Goal: Complete application form: Complete application form

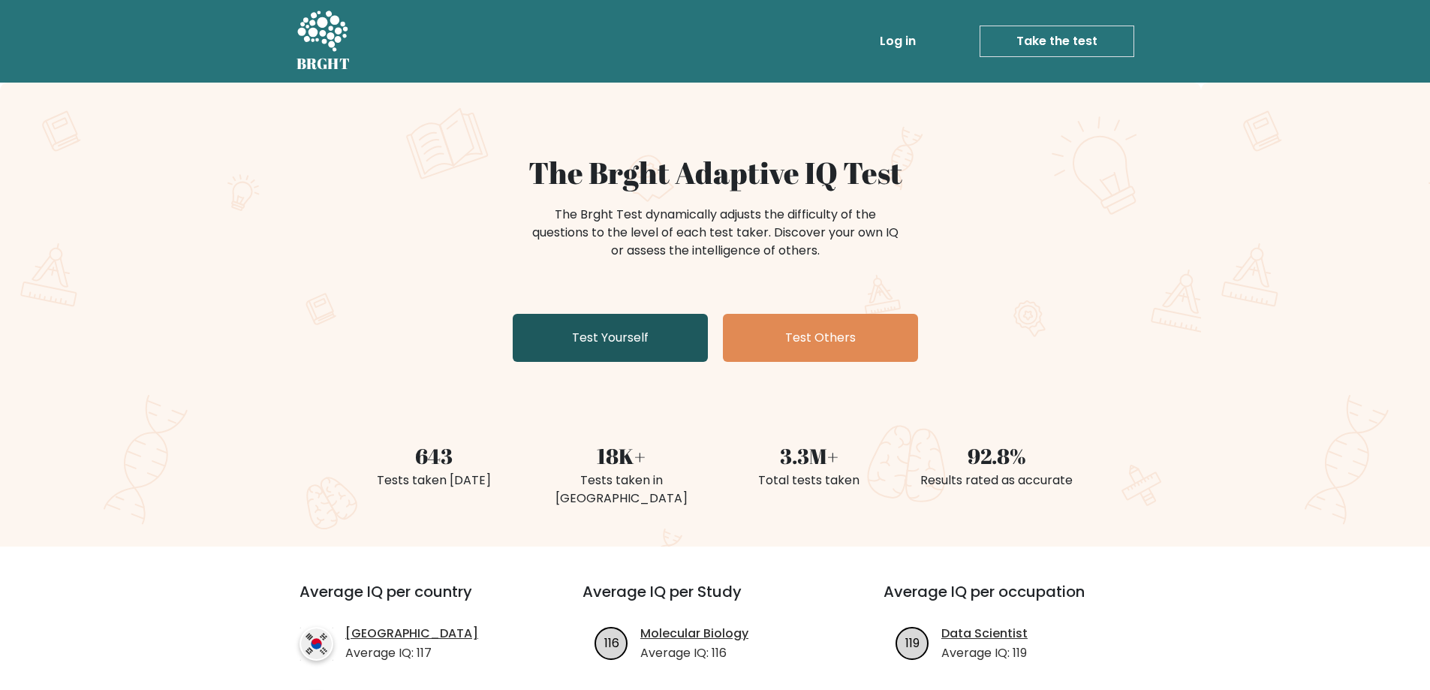
click at [599, 352] on link "Test Yourself" at bounding box center [610, 338] width 195 height 48
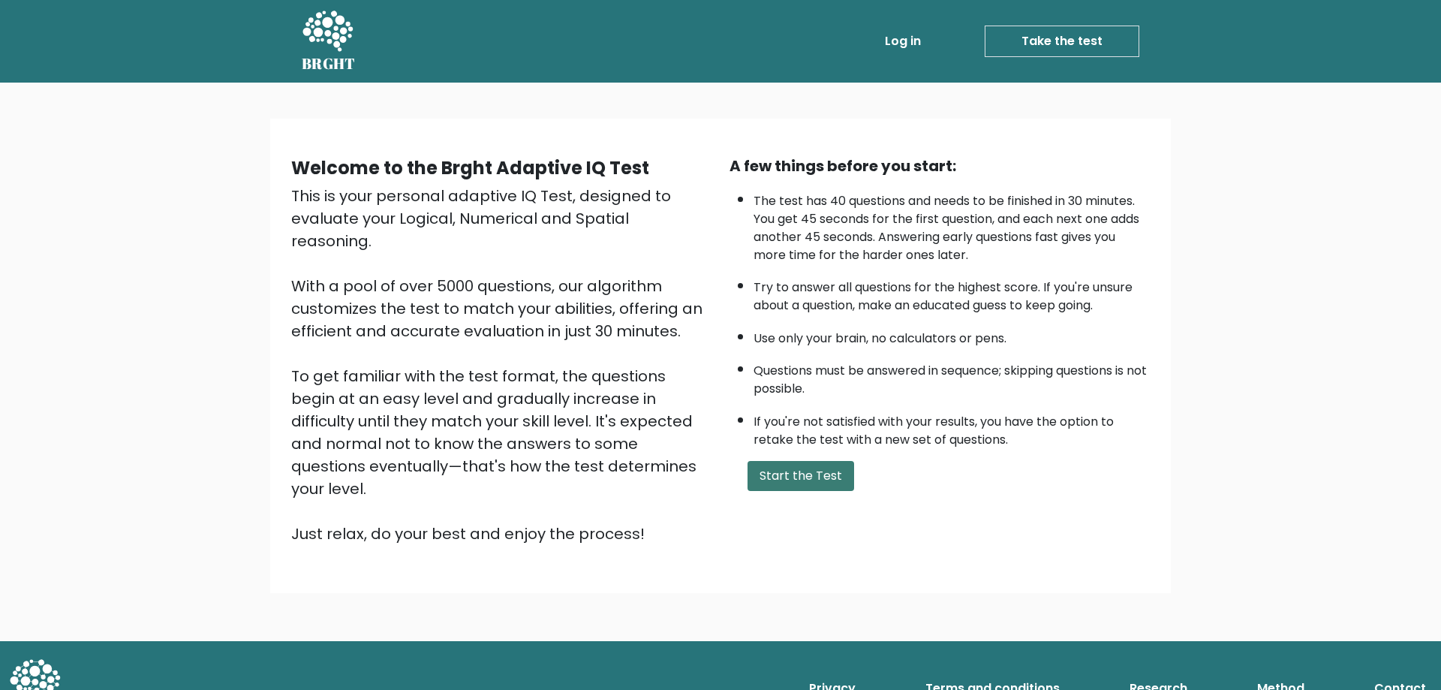
click at [781, 479] on button "Start the Test" at bounding box center [801, 476] width 107 height 30
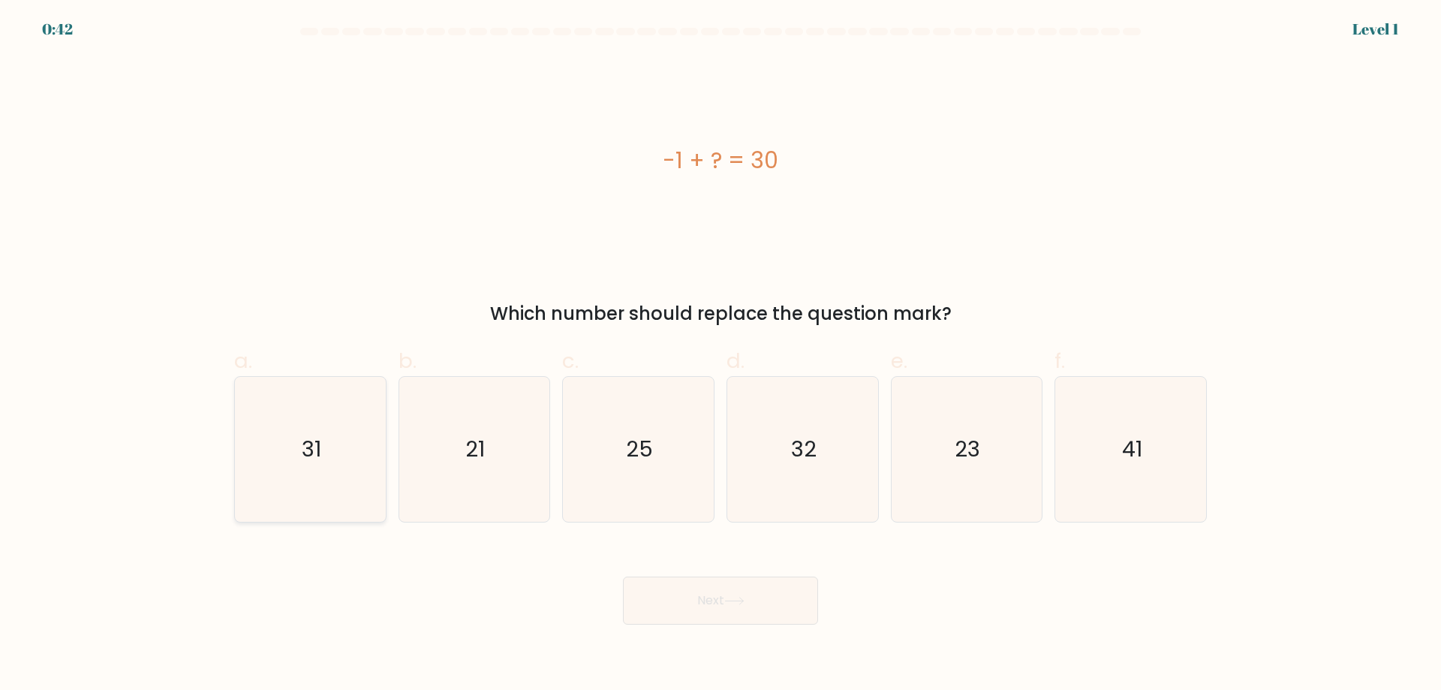
click at [333, 466] on icon "31" at bounding box center [310, 449] width 145 height 145
click at [721, 355] on input "a. 31" at bounding box center [721, 350] width 1 height 10
radio input "true"
click at [725, 596] on button "Next" at bounding box center [720, 601] width 195 height 48
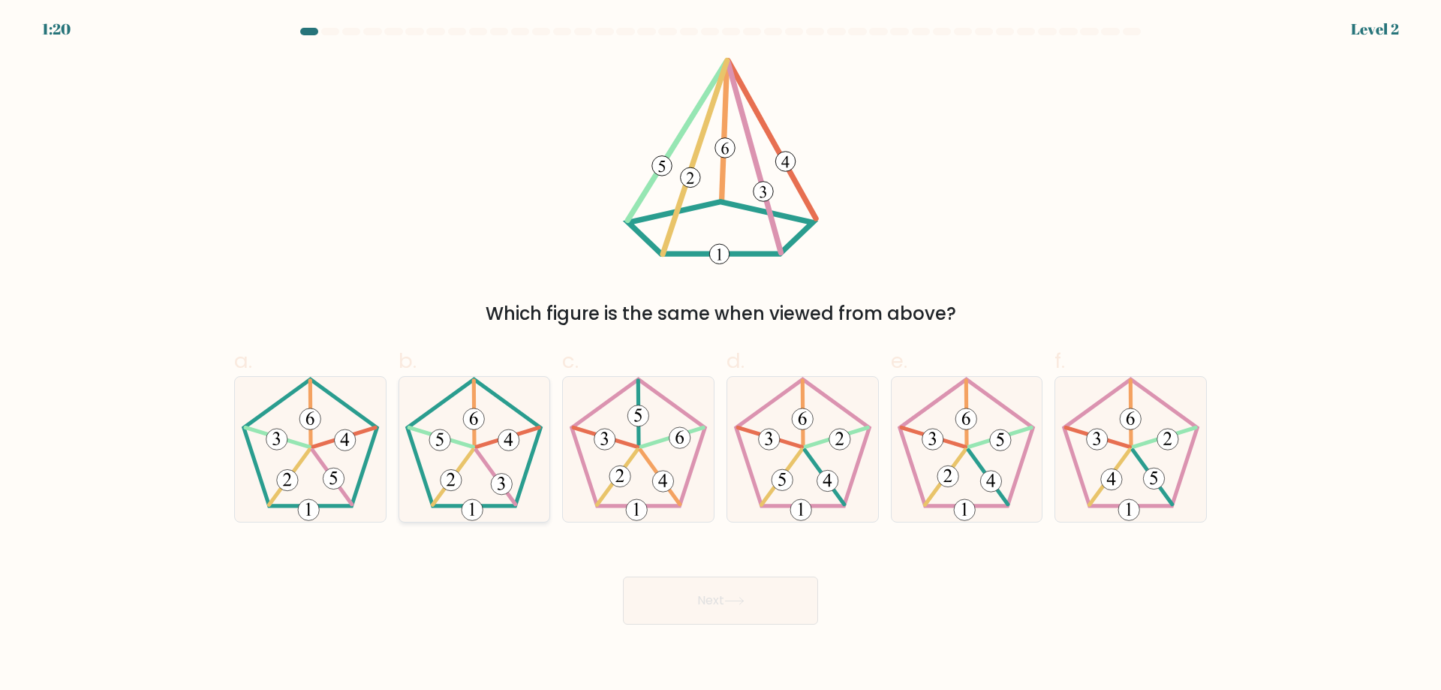
drag, startPoint x: 498, startPoint y: 475, endPoint x: 566, endPoint y: 546, distance: 98.2
click at [497, 475] on 393 at bounding box center [502, 484] width 21 height 21
click at [721, 355] on input "b." at bounding box center [721, 350] width 1 height 10
radio input "true"
click at [733, 614] on button "Next" at bounding box center [720, 601] width 195 height 48
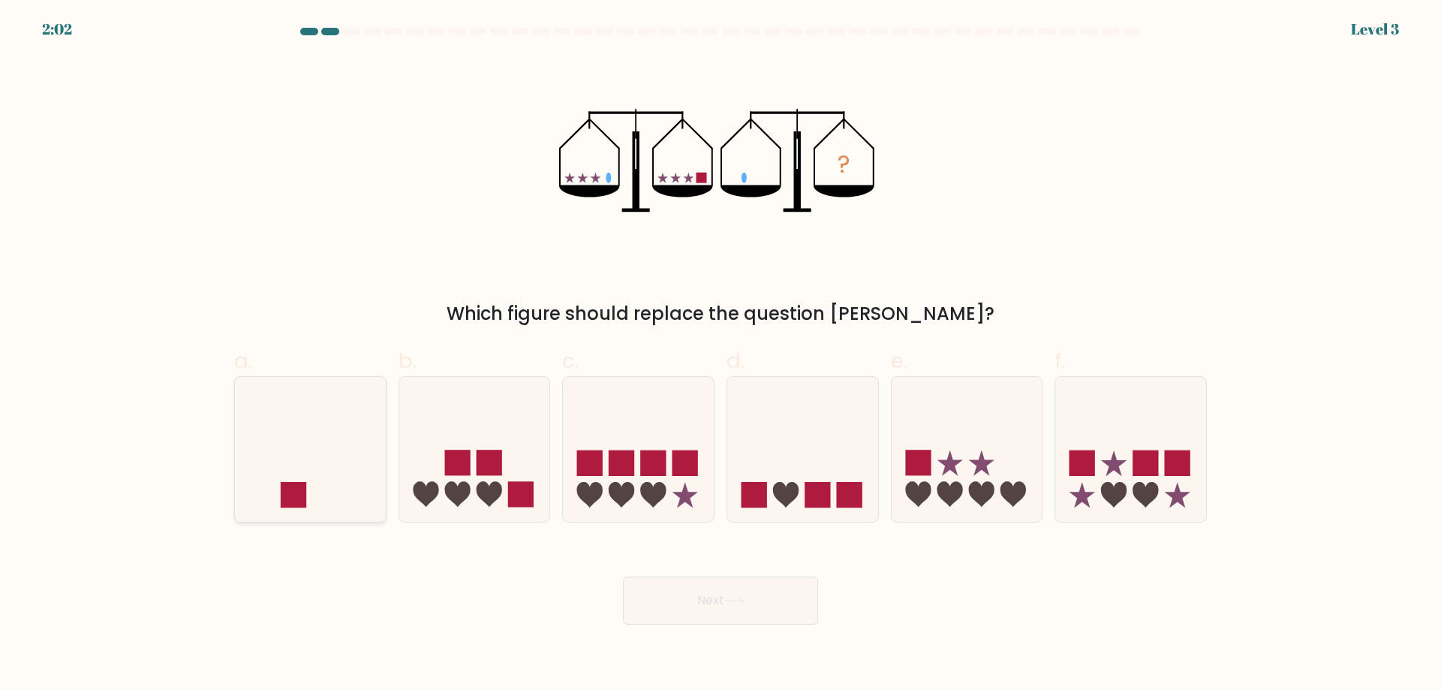
click at [285, 467] on icon at bounding box center [310, 449] width 151 height 125
click at [721, 355] on input "a." at bounding box center [721, 350] width 1 height 10
radio input "true"
click at [692, 592] on button "Next" at bounding box center [720, 601] width 195 height 48
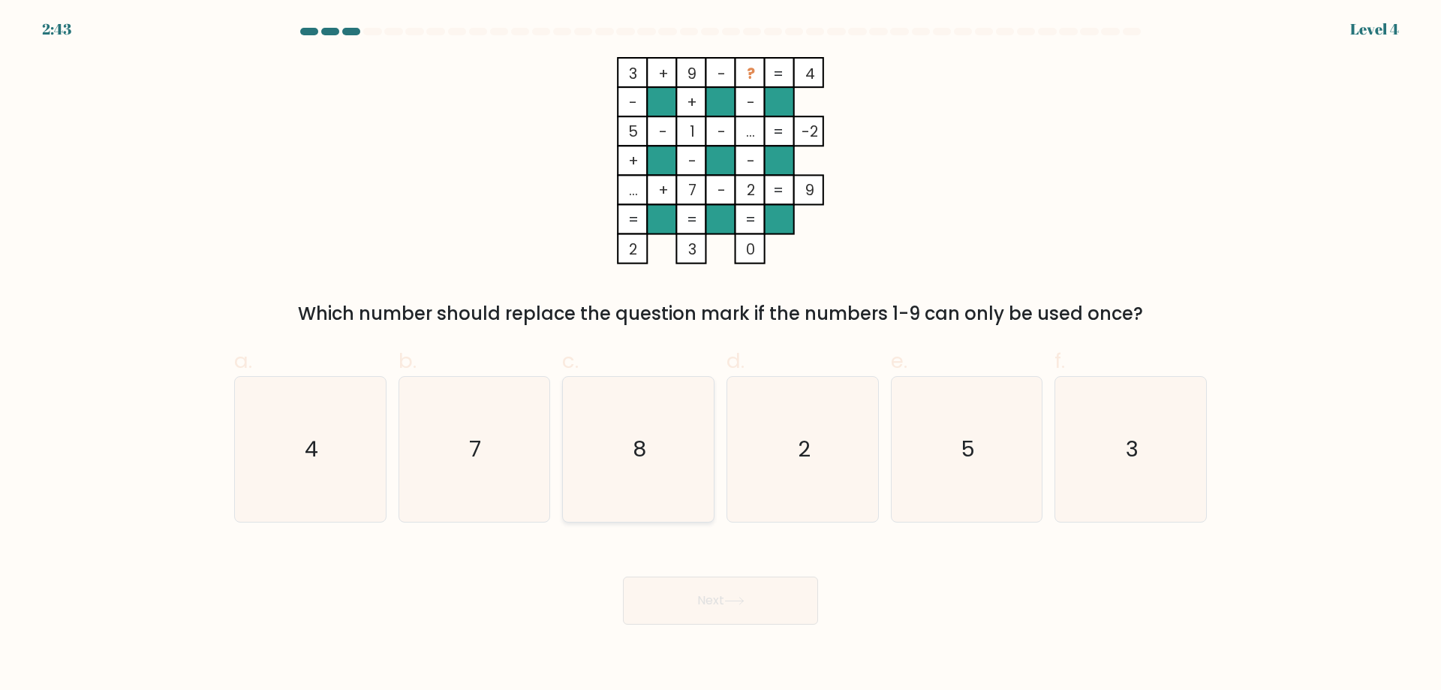
click at [662, 440] on icon "8" at bounding box center [638, 449] width 145 height 145
click at [721, 355] on input "c. 8" at bounding box center [721, 350] width 1 height 10
radio input "true"
click at [734, 589] on button "Next" at bounding box center [720, 601] width 195 height 48
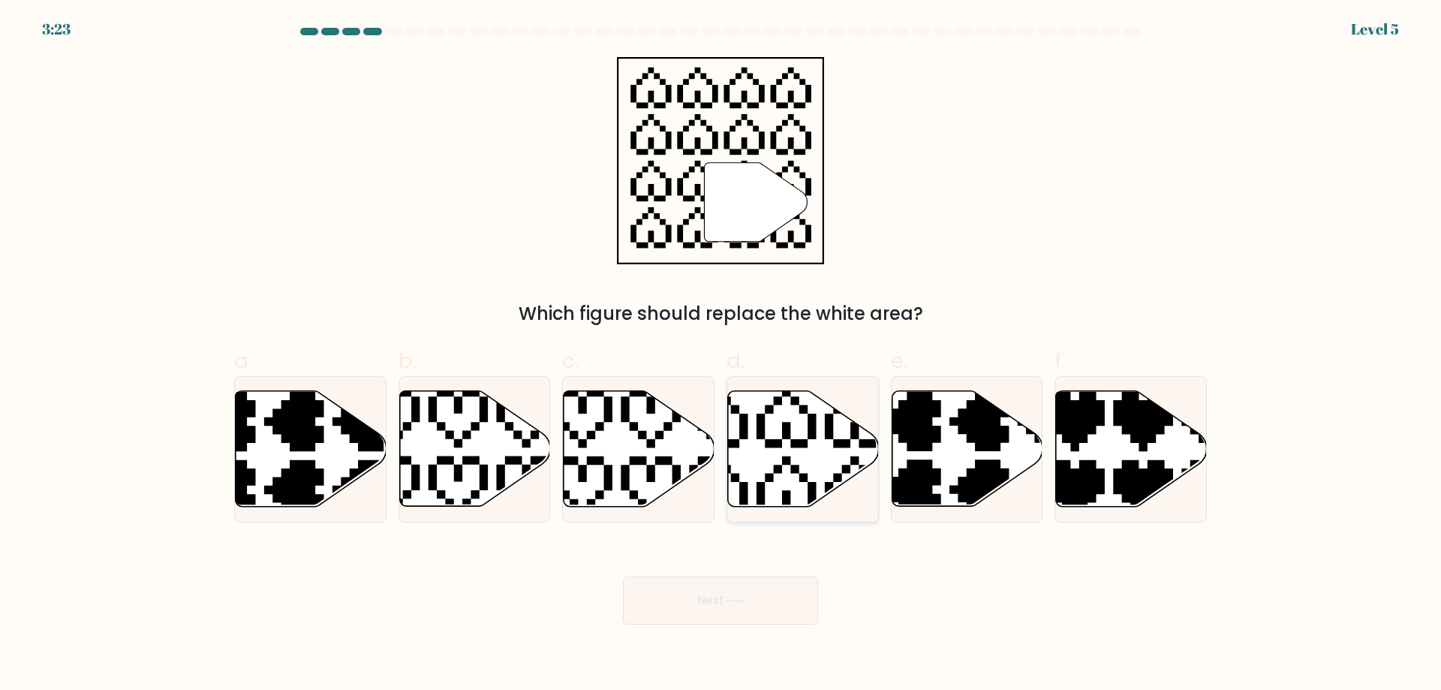
click at [826, 458] on icon at bounding box center [803, 449] width 151 height 116
click at [721, 355] on input "d." at bounding box center [721, 350] width 1 height 10
radio input "true"
click at [735, 604] on icon at bounding box center [734, 601] width 20 height 8
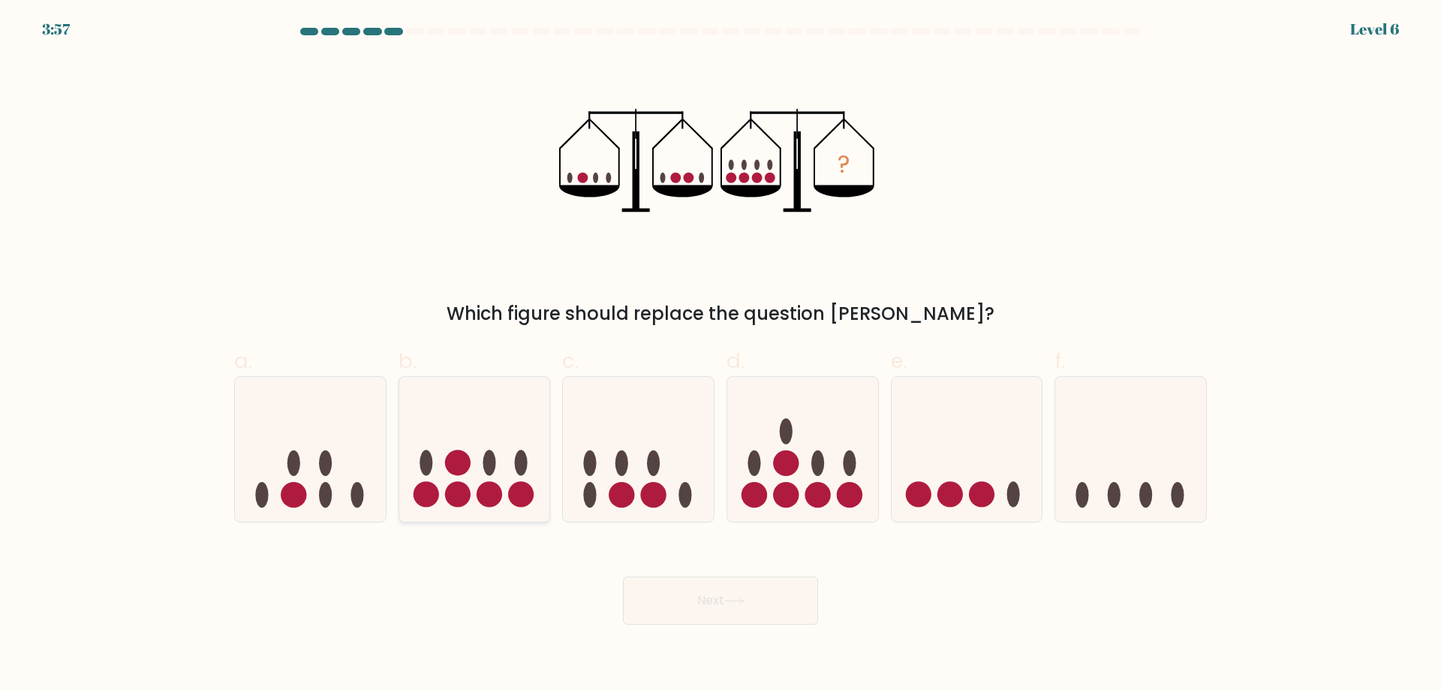
click at [492, 486] on circle at bounding box center [490, 495] width 26 height 26
click at [721, 355] on input "b." at bounding box center [721, 350] width 1 height 10
radio input "true"
click at [703, 587] on button "Next" at bounding box center [720, 601] width 195 height 48
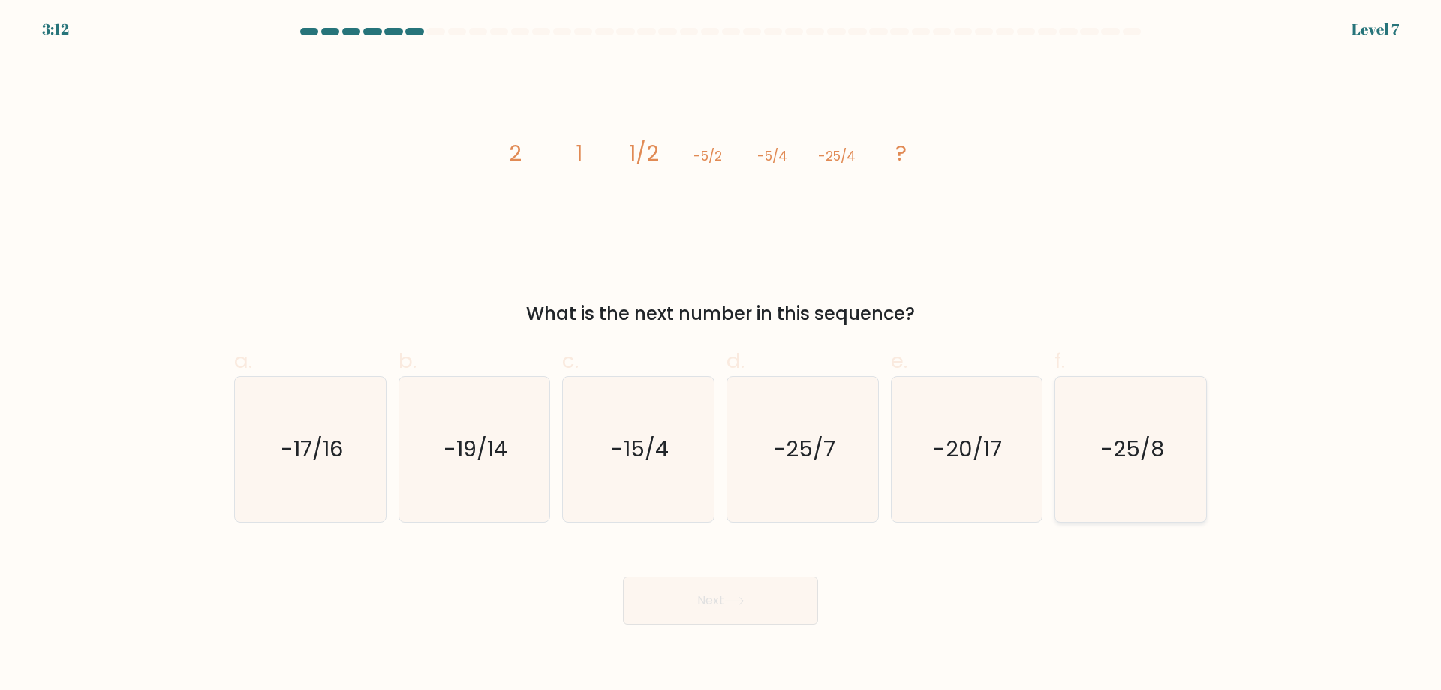
click at [1112, 440] on text "-25/8" at bounding box center [1133, 449] width 64 height 30
click at [721, 355] on input "f. -25/8" at bounding box center [721, 350] width 1 height 10
radio input "true"
click at [770, 609] on button "Next" at bounding box center [720, 601] width 195 height 48
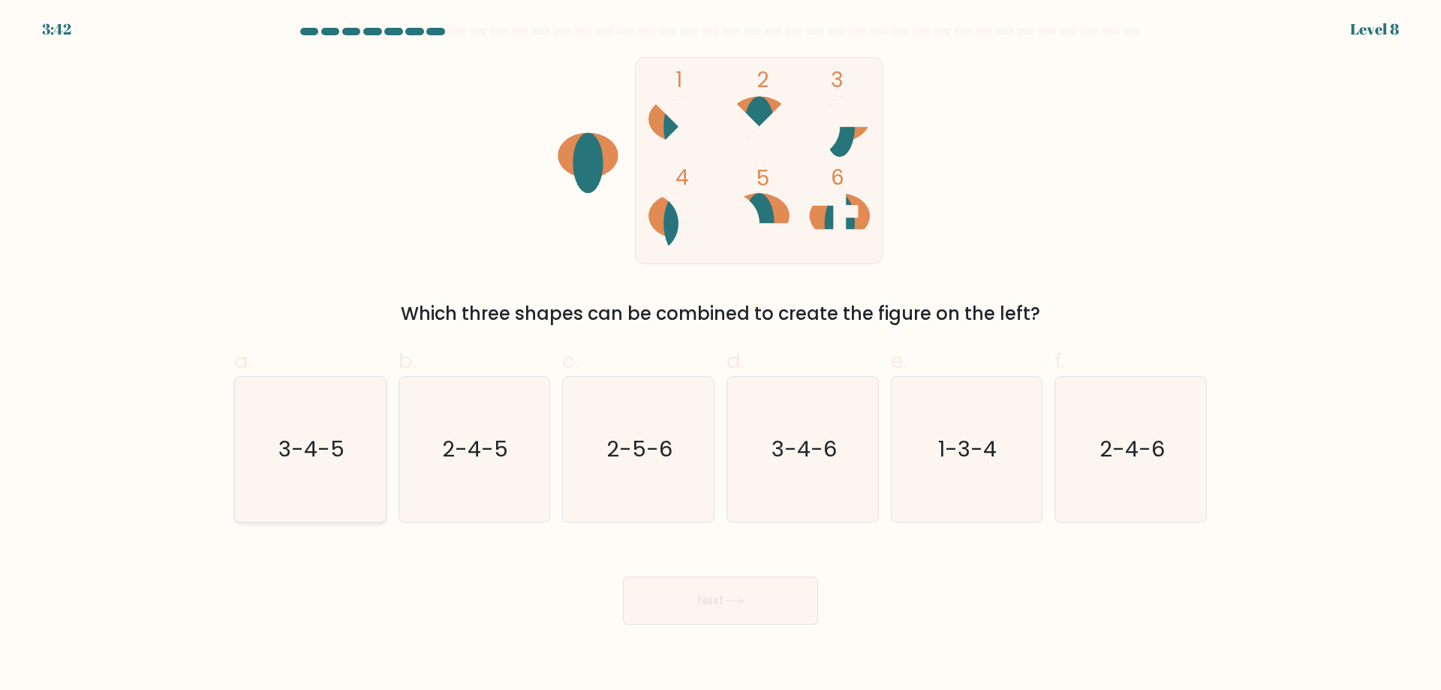
click at [306, 464] on text "3-4-5" at bounding box center [312, 449] width 66 height 30
click at [721, 355] on input "a. 3-4-5" at bounding box center [721, 350] width 1 height 10
radio input "true"
click at [697, 590] on button "Next" at bounding box center [720, 601] width 195 height 48
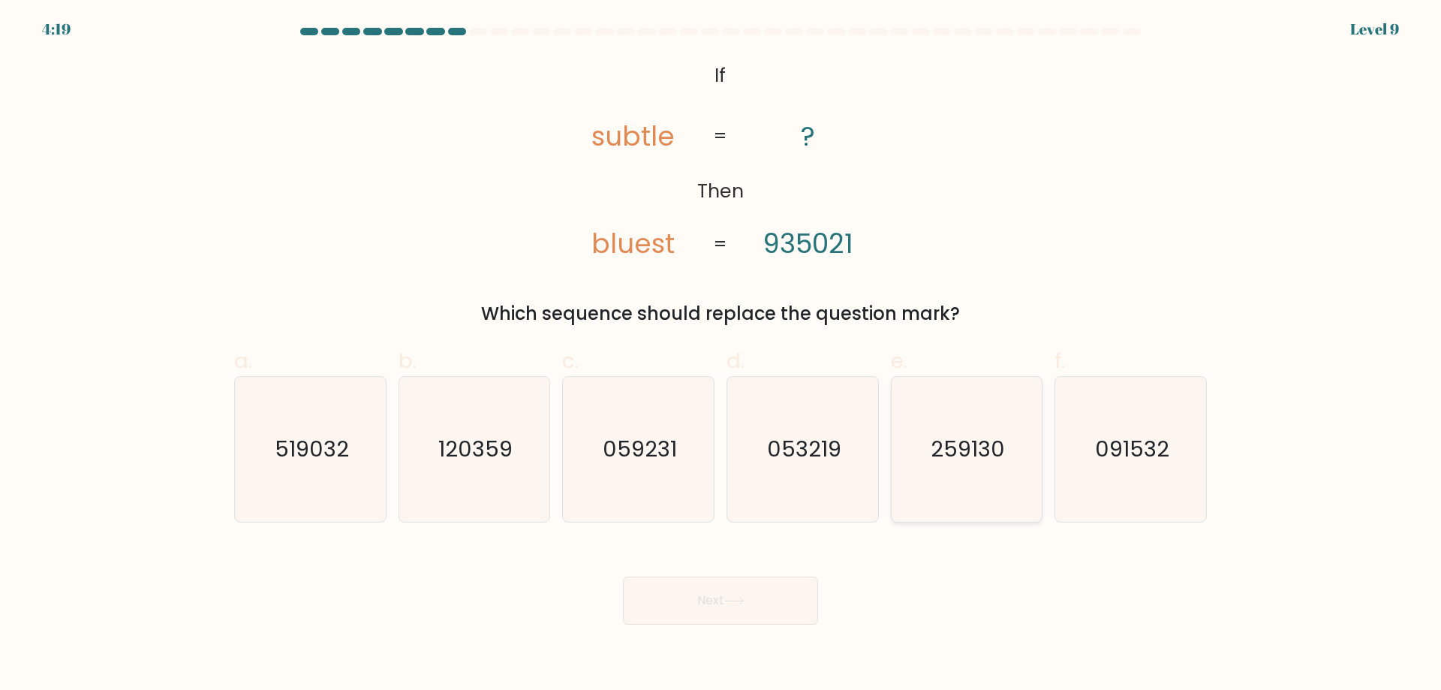
click at [984, 453] on text "259130" at bounding box center [968, 449] width 74 height 30
click at [721, 355] on input "e. 259130" at bounding box center [721, 350] width 1 height 10
radio input "true"
click at [736, 593] on button "Next" at bounding box center [720, 601] width 195 height 48
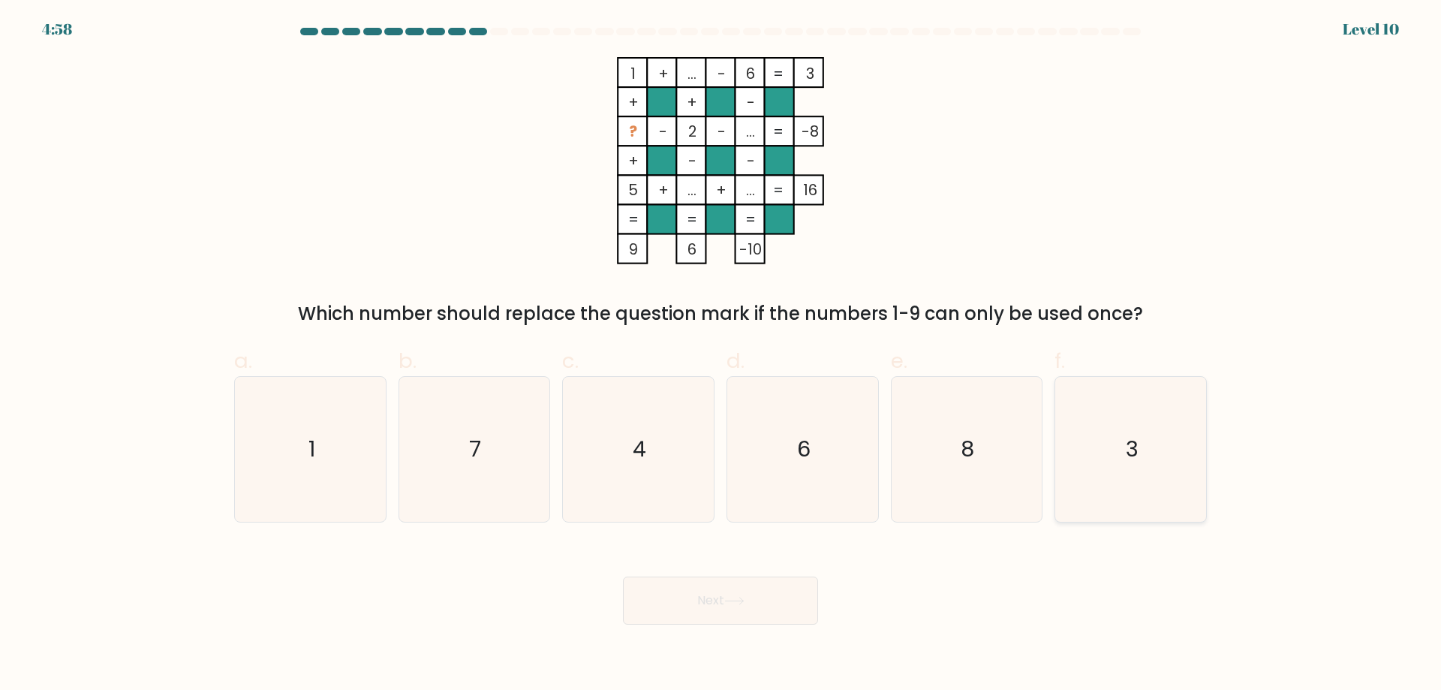
click at [1117, 454] on icon "3" at bounding box center [1131, 449] width 145 height 145
click at [721, 355] on input "f. 3" at bounding box center [721, 350] width 1 height 10
radio input "true"
click at [744, 606] on button "Next" at bounding box center [720, 601] width 195 height 48
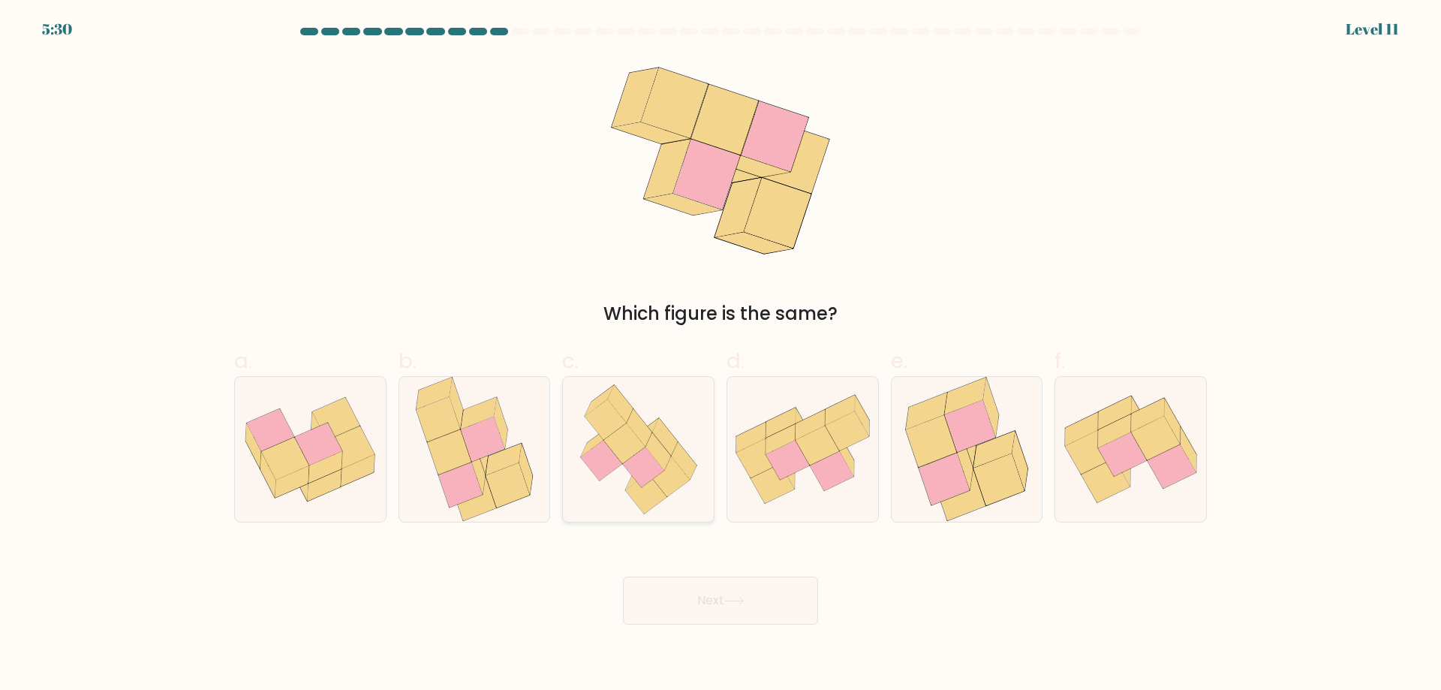
click at [671, 479] on icon at bounding box center [669, 476] width 41 height 41
click at [721, 355] on input "c." at bounding box center [721, 350] width 1 height 10
radio input "true"
click at [770, 602] on button "Next" at bounding box center [720, 601] width 195 height 48
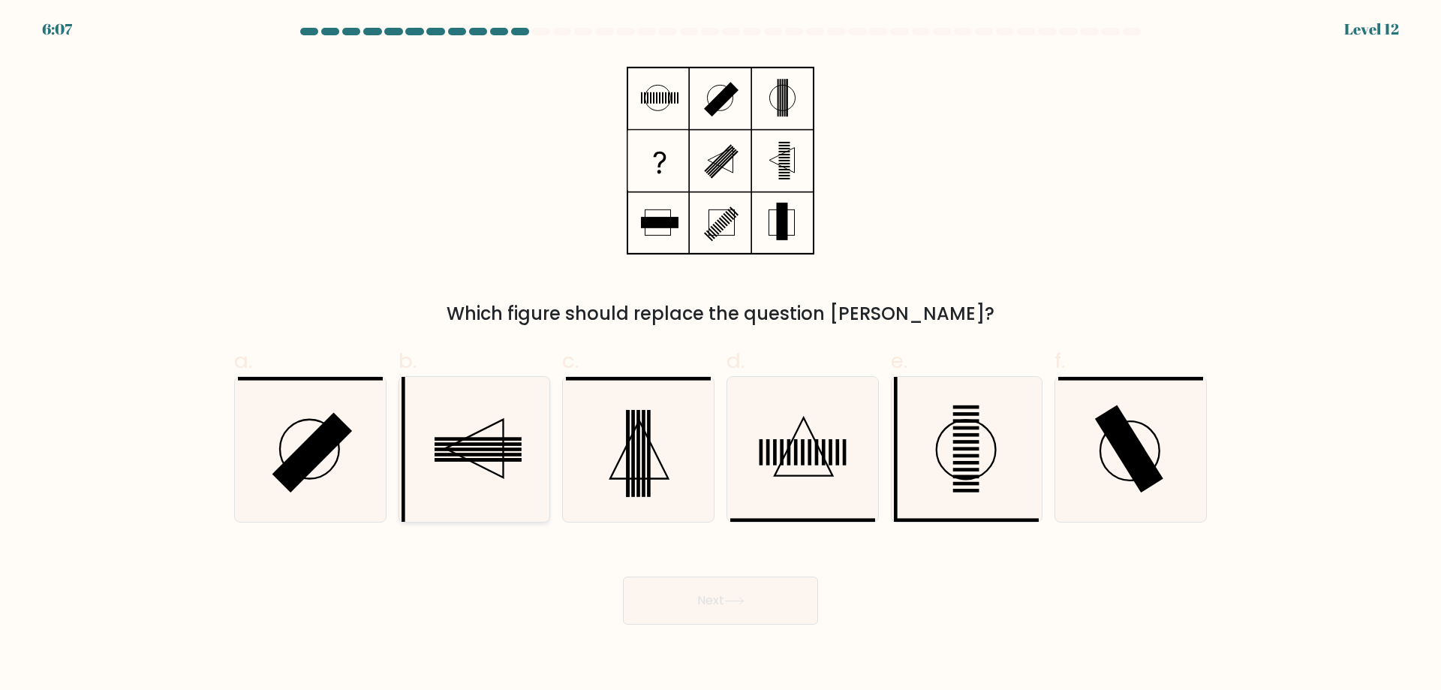
click at [471, 466] on icon at bounding box center [474, 449] width 145 height 145
click at [721, 355] on input "b." at bounding box center [721, 350] width 1 height 10
radio input "true"
click at [783, 601] on button "Next" at bounding box center [720, 601] width 195 height 48
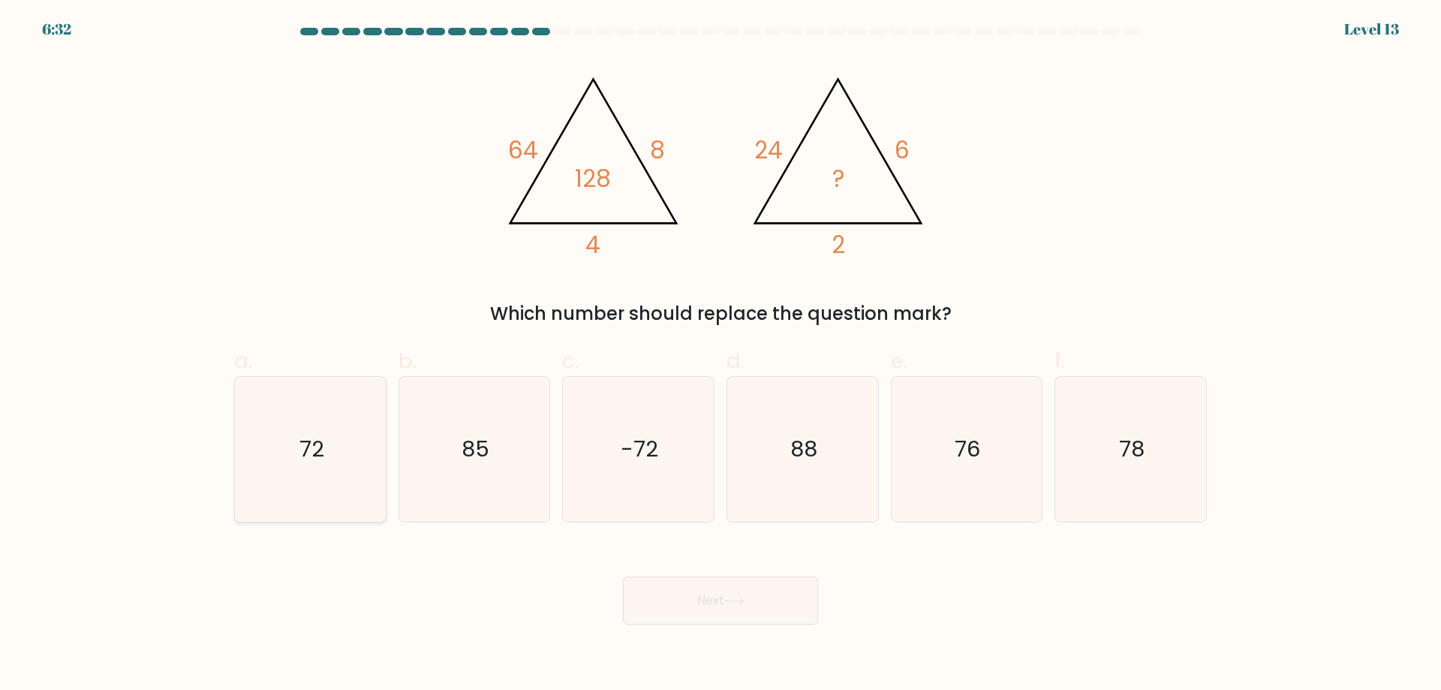
click at [316, 447] on text "72" at bounding box center [312, 449] width 25 height 30
click at [721, 355] on input "a. 72" at bounding box center [721, 350] width 1 height 10
radio input "true"
click at [755, 609] on button "Next" at bounding box center [720, 601] width 195 height 48
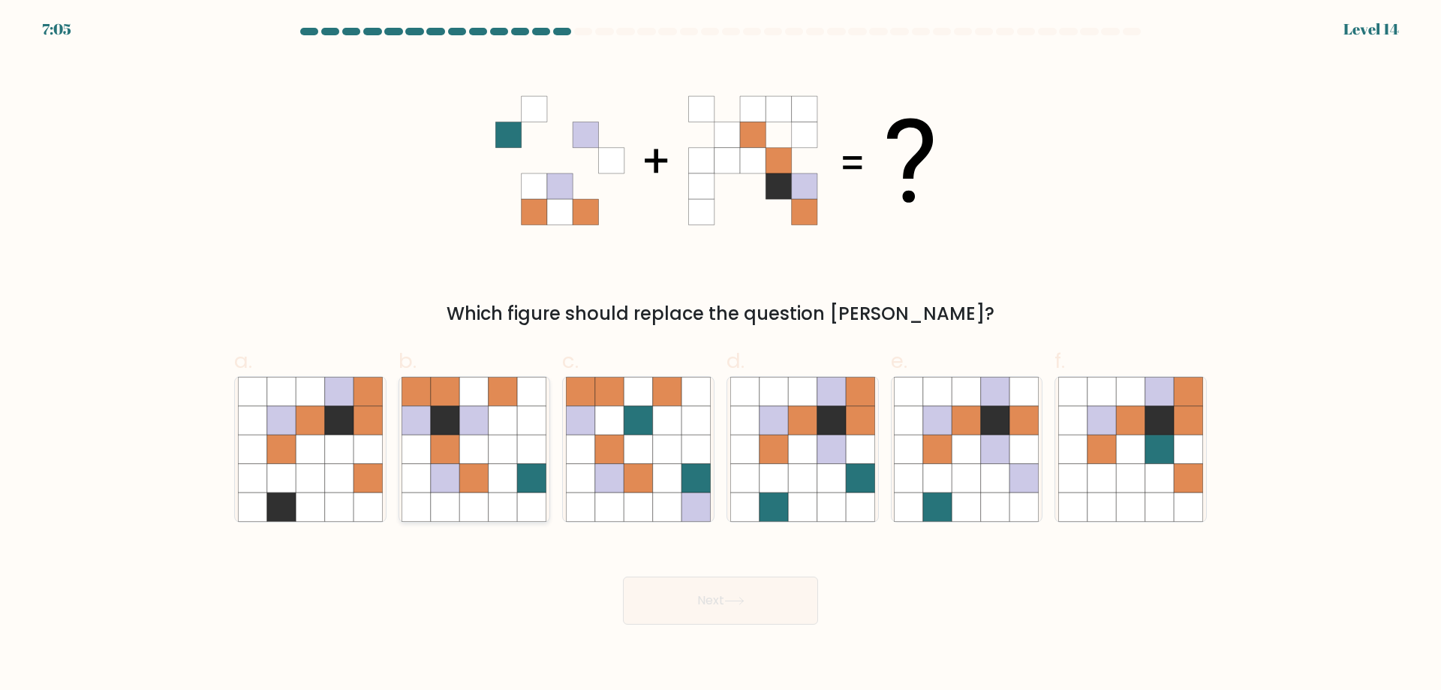
click at [508, 450] on icon at bounding box center [503, 449] width 29 height 29
click at [721, 355] on input "b." at bounding box center [721, 350] width 1 height 10
radio input "true"
click at [754, 605] on button "Next" at bounding box center [720, 601] width 195 height 48
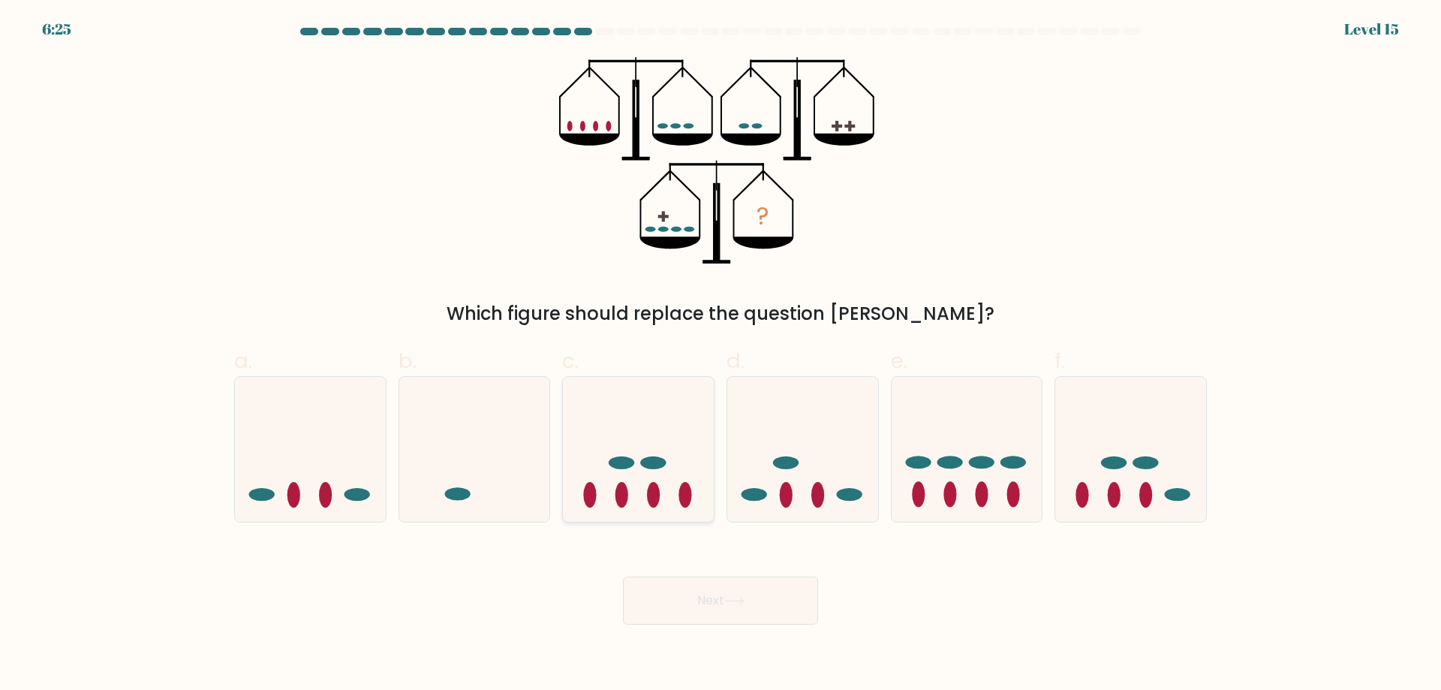
drag, startPoint x: 636, startPoint y: 411, endPoint x: 661, endPoint y: 434, distance: 34.5
click at [637, 410] on icon at bounding box center [638, 449] width 151 height 125
click at [721, 355] on input "c." at bounding box center [721, 350] width 1 height 10
radio input "true"
click at [726, 599] on button "Next" at bounding box center [720, 601] width 195 height 48
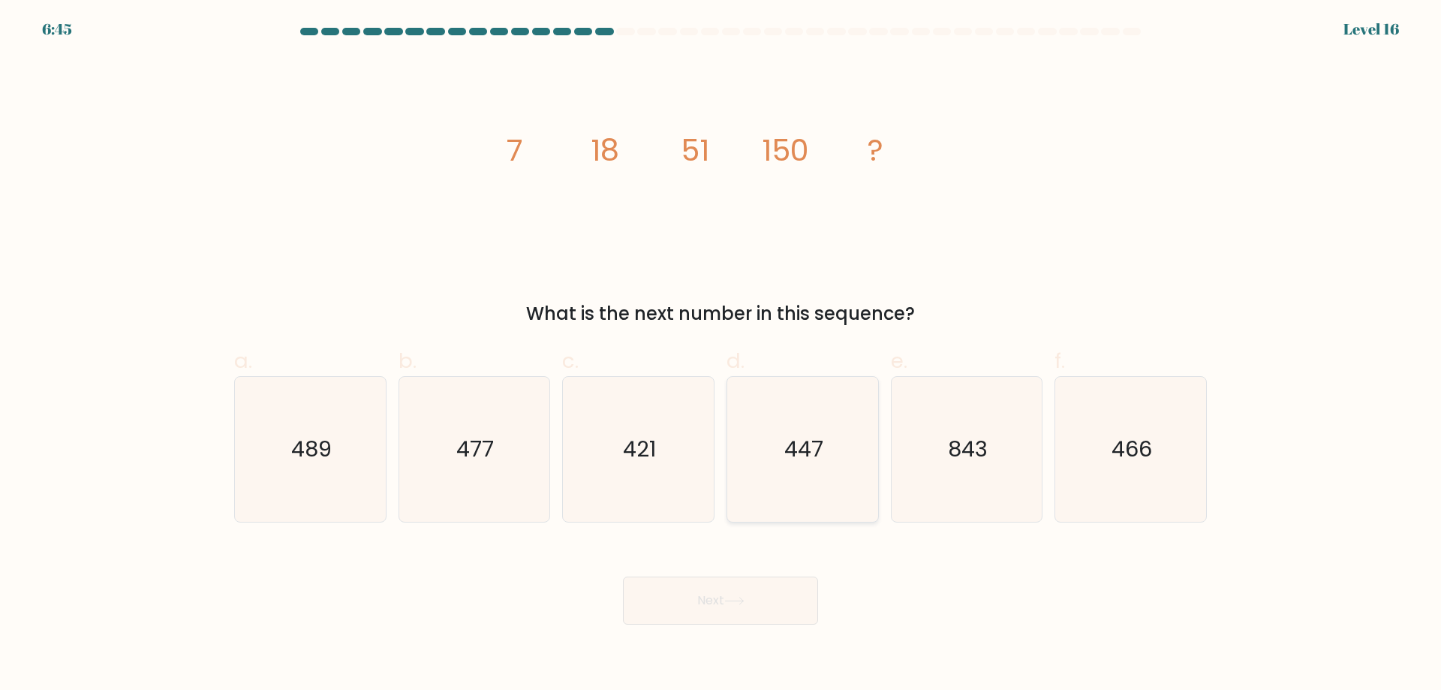
click at [755, 453] on icon "447" at bounding box center [802, 449] width 145 height 145
click at [721, 355] on input "d. 447" at bounding box center [721, 350] width 1 height 10
radio input "true"
click at [732, 589] on button "Next" at bounding box center [720, 601] width 195 height 48
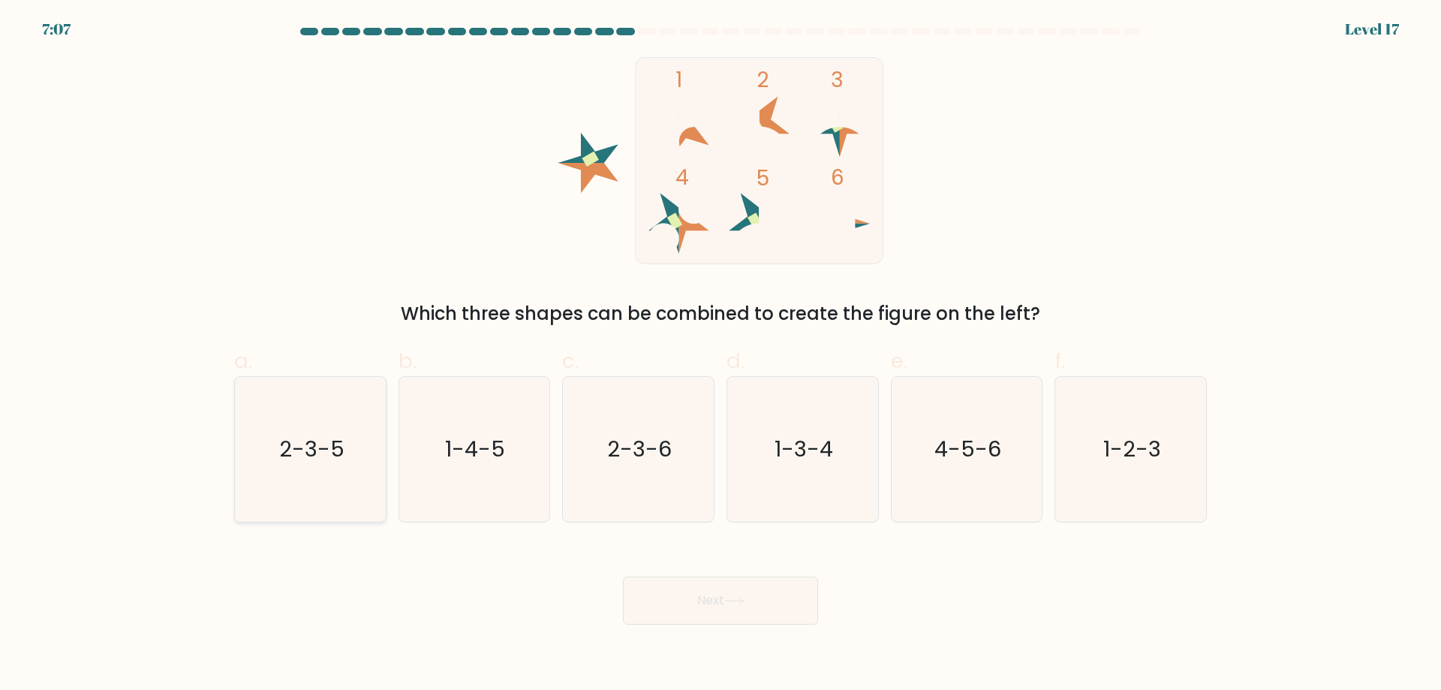
click at [270, 463] on icon "2-3-5" at bounding box center [310, 449] width 145 height 145
click at [721, 355] on input "a. 2-3-5" at bounding box center [721, 350] width 1 height 10
radio input "true"
click at [673, 607] on button "Next" at bounding box center [720, 601] width 195 height 48
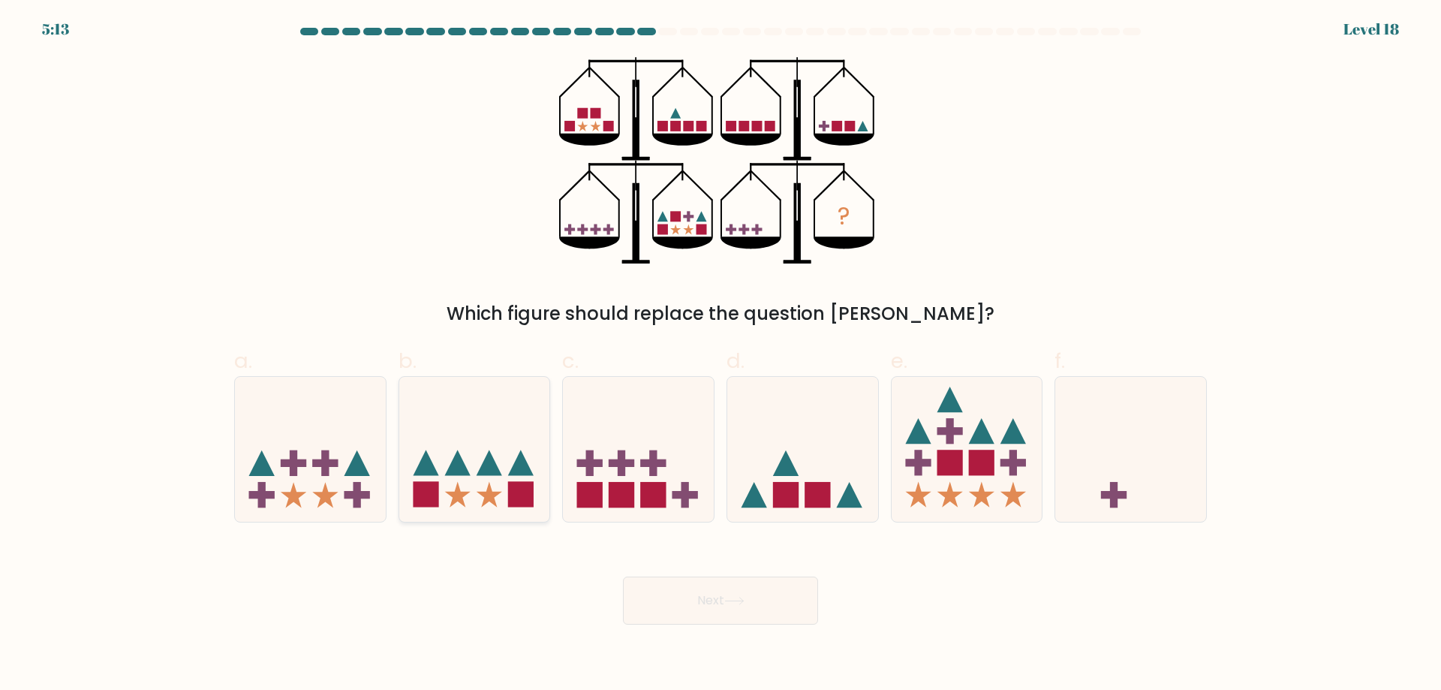
click at [509, 506] on rect at bounding box center [521, 495] width 26 height 26
click at [721, 355] on input "b." at bounding box center [721, 350] width 1 height 10
radio input "true"
click at [676, 589] on button "Next" at bounding box center [720, 601] width 195 height 48
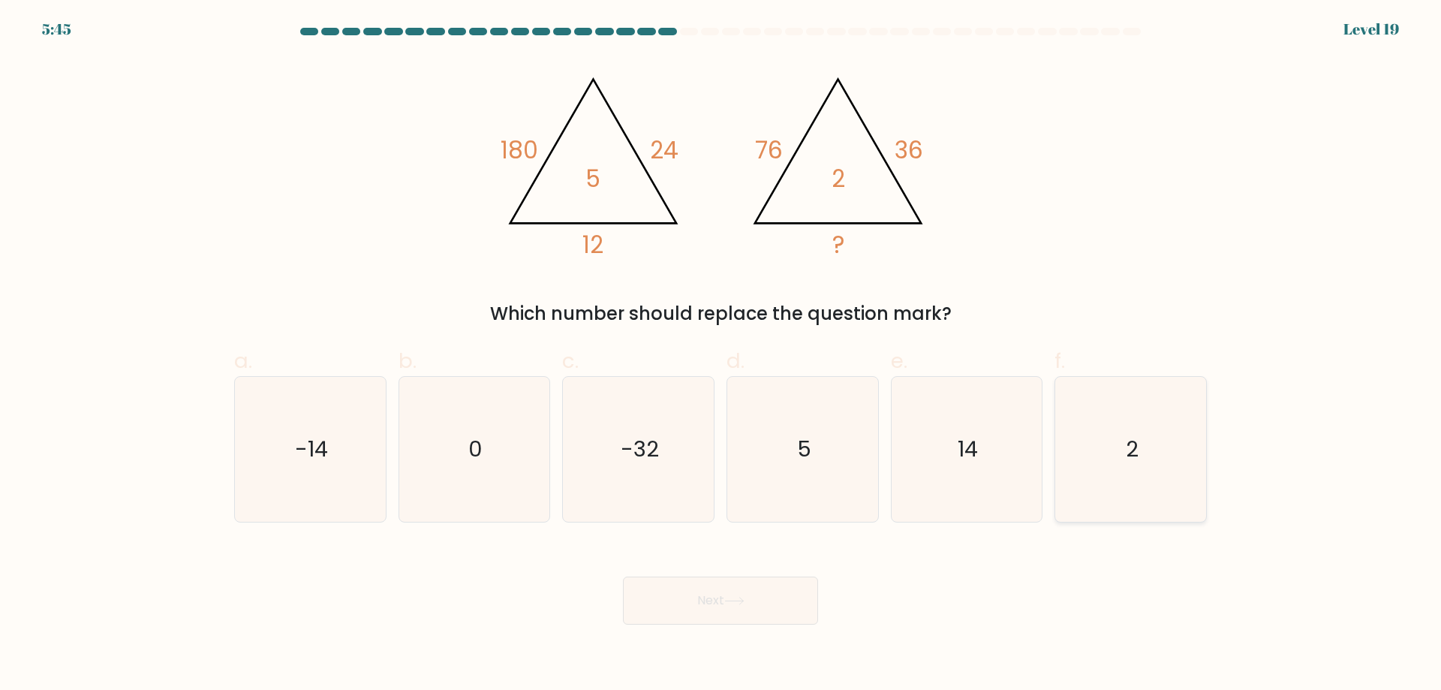
click at [1132, 503] on icon "2" at bounding box center [1131, 449] width 145 height 145
click at [721, 355] on input "f. 2" at bounding box center [721, 350] width 1 height 10
radio input "true"
click at [766, 595] on button "Next" at bounding box center [720, 601] width 195 height 48
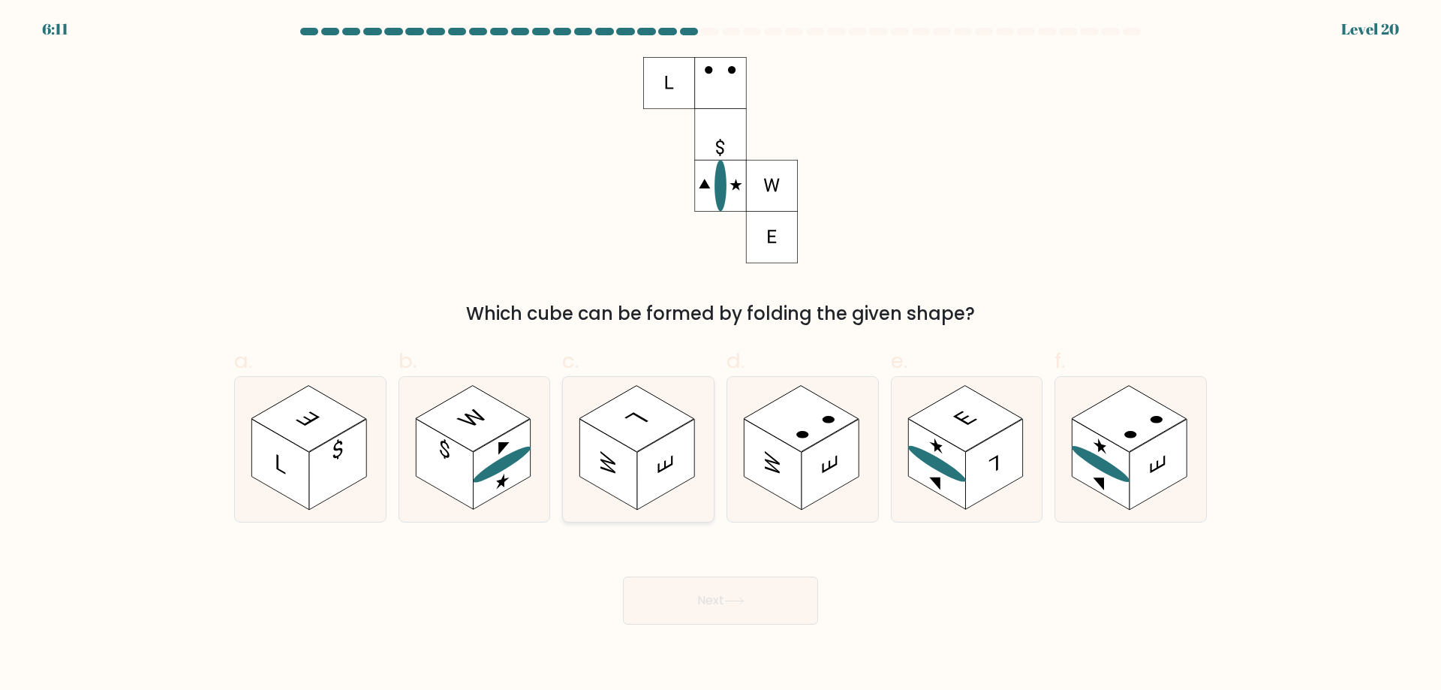
click at [643, 486] on rect at bounding box center [665, 464] width 57 height 91
click at [721, 355] on input "c." at bounding box center [721, 350] width 1 height 10
radio input "true"
click at [795, 452] on rect at bounding box center [772, 464] width 57 height 91
click at [721, 355] on input "d." at bounding box center [721, 350] width 1 height 10
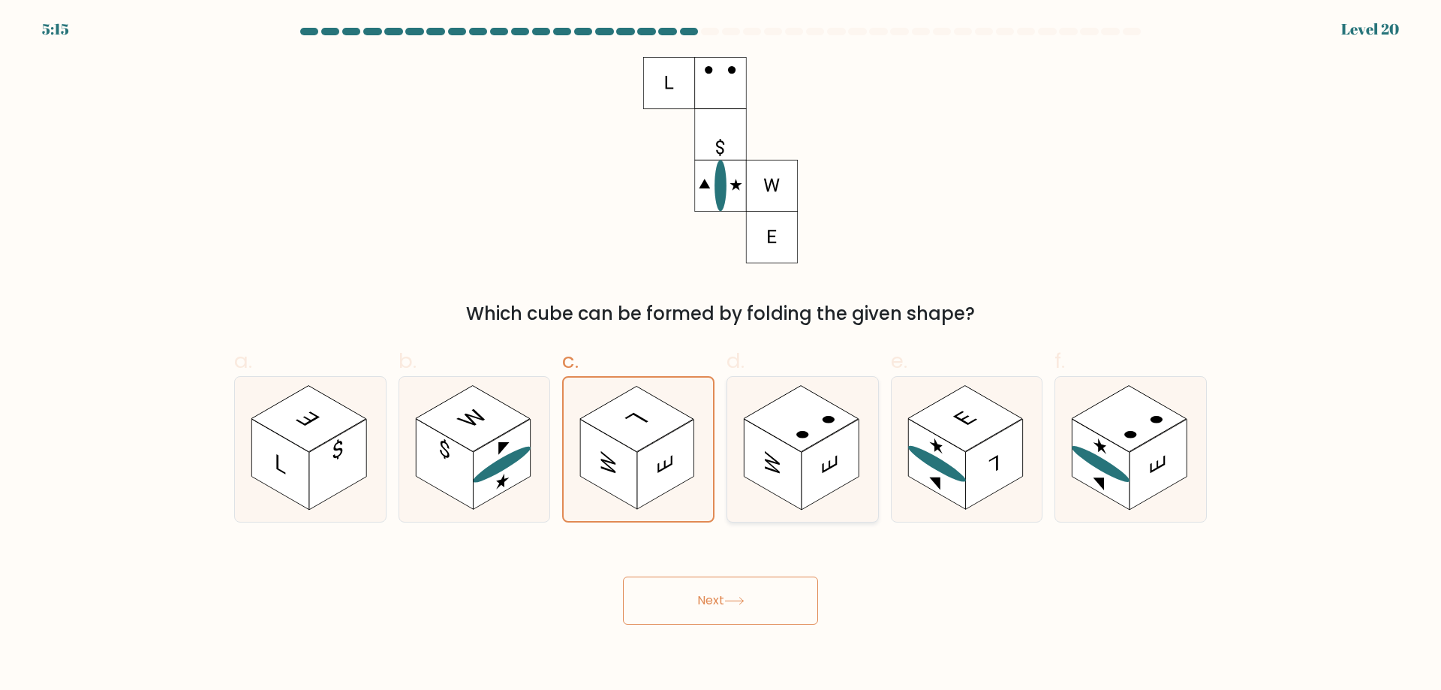
radio input "true"
click at [766, 607] on button "Next" at bounding box center [720, 601] width 195 height 48
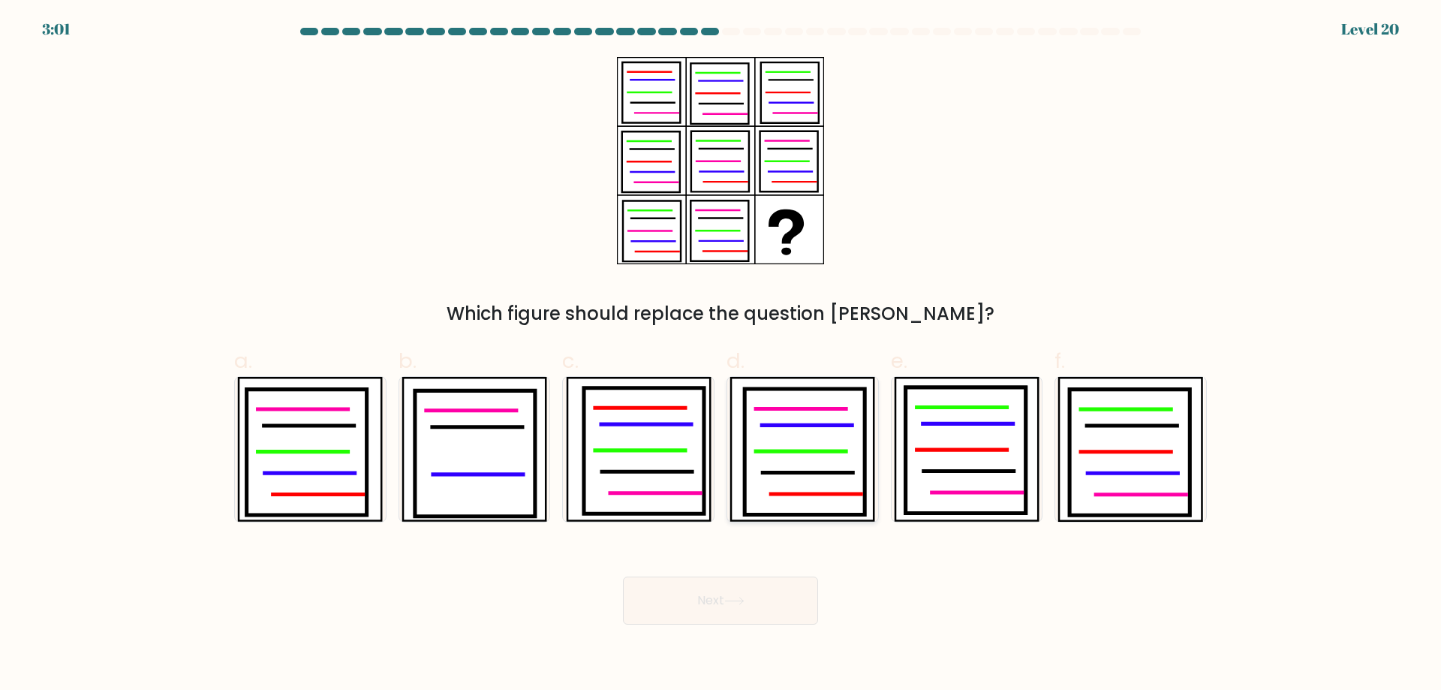
click at [805, 505] on icon at bounding box center [805, 452] width 120 height 126
click at [721, 355] on input "d." at bounding box center [721, 350] width 1 height 10
radio input "true"
click at [770, 595] on button "Next" at bounding box center [720, 601] width 195 height 48
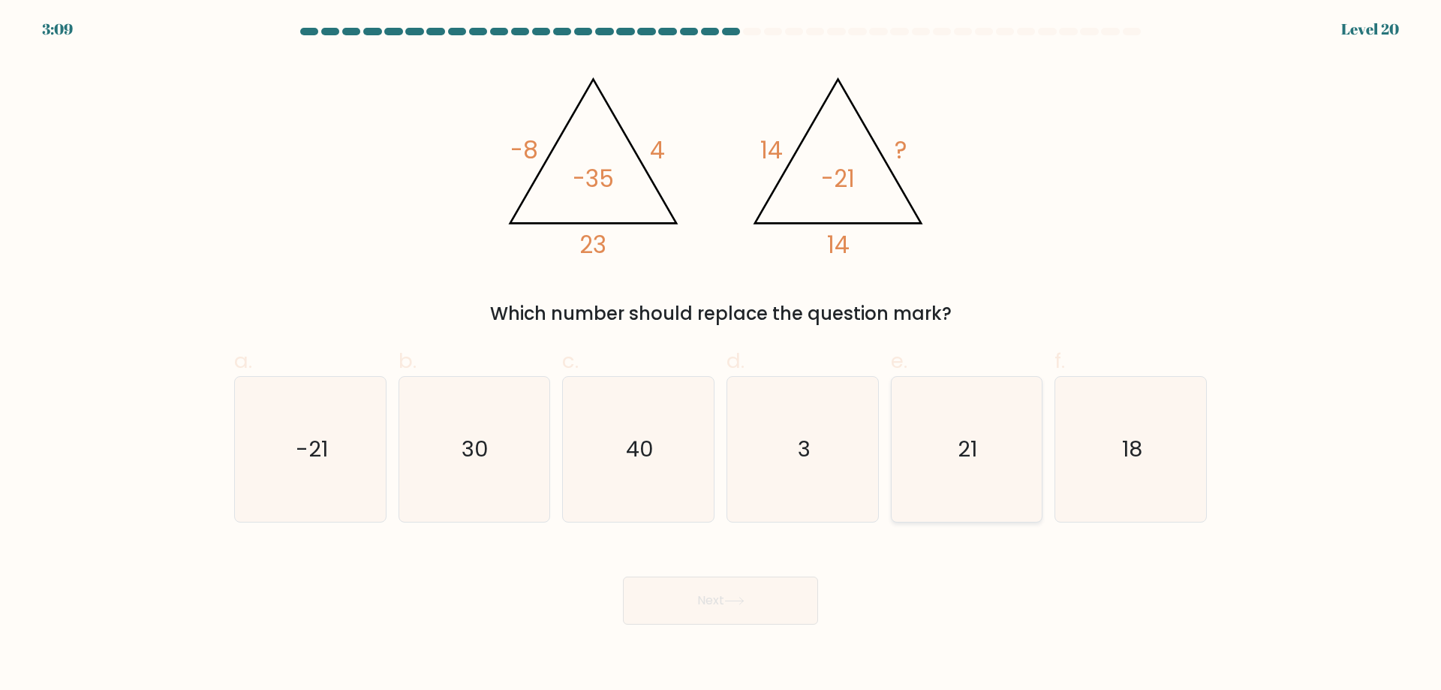
click at [1008, 483] on icon "21" at bounding box center [966, 449] width 145 height 145
click at [721, 355] on input "e. 21" at bounding box center [721, 350] width 1 height 10
radio input "true"
click at [787, 607] on button "Next" at bounding box center [720, 601] width 195 height 48
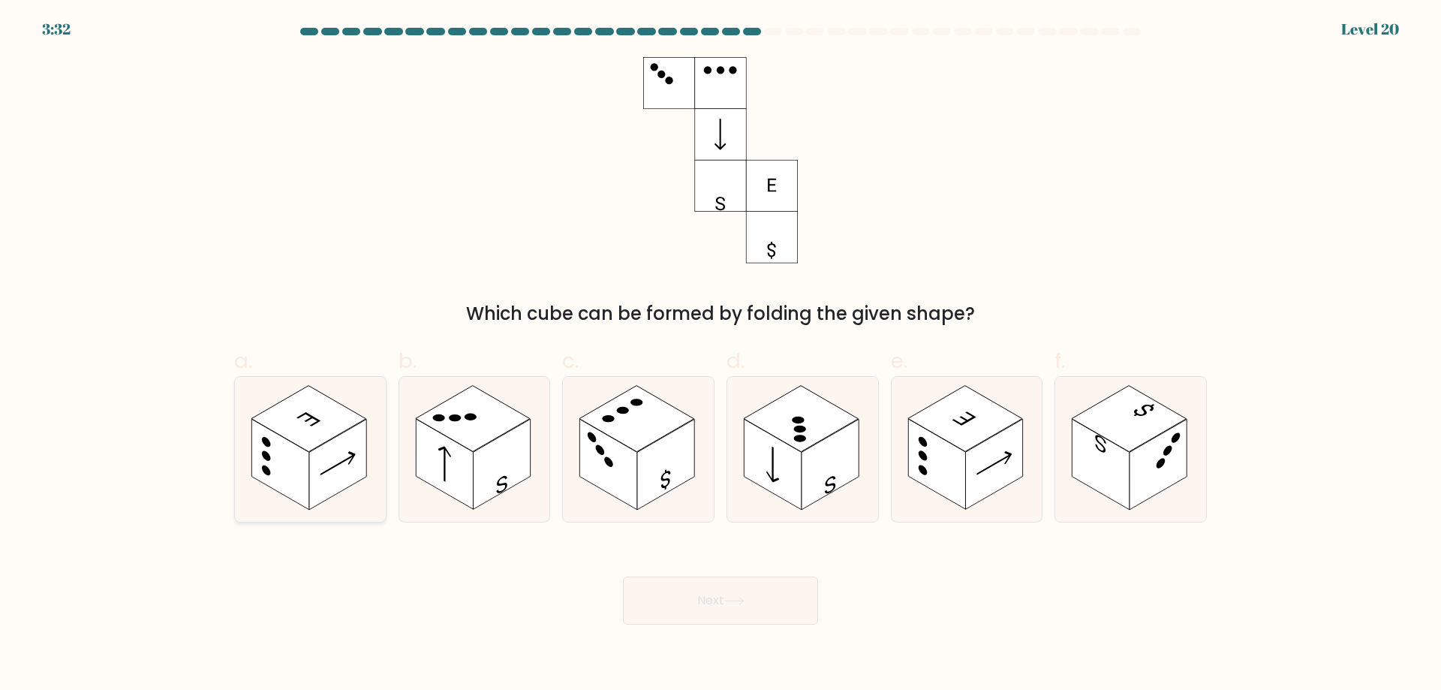
drag, startPoint x: 353, startPoint y: 460, endPoint x: 524, endPoint y: 568, distance: 202.5
click at [354, 462] on rect at bounding box center [337, 464] width 57 height 91
click at [721, 355] on input "a." at bounding box center [721, 350] width 1 height 10
radio input "true"
click at [705, 584] on button "Next" at bounding box center [720, 601] width 195 height 48
